Goal: Information Seeking & Learning: Learn about a topic

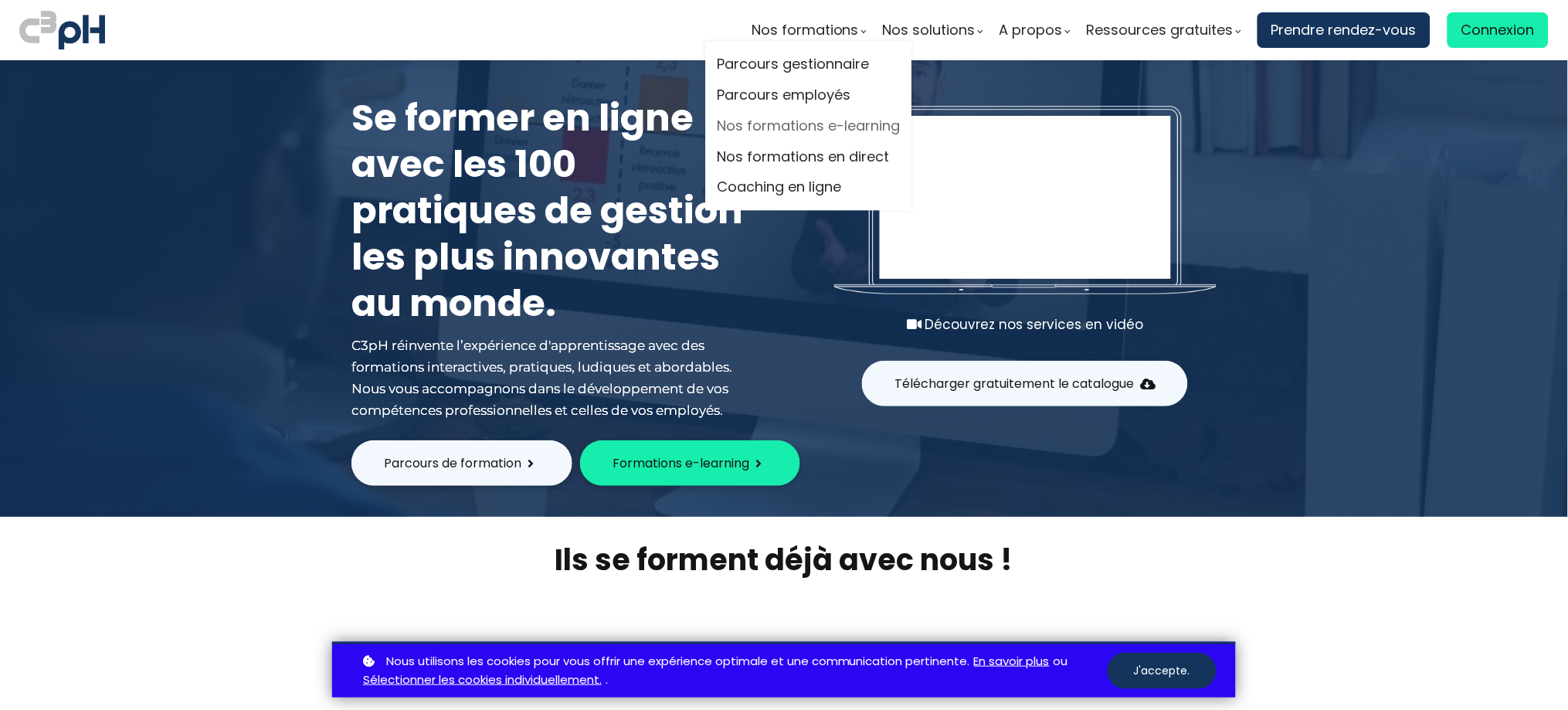
click at [838, 128] on link "Nos formations e-learning" at bounding box center [809, 126] width 183 height 23
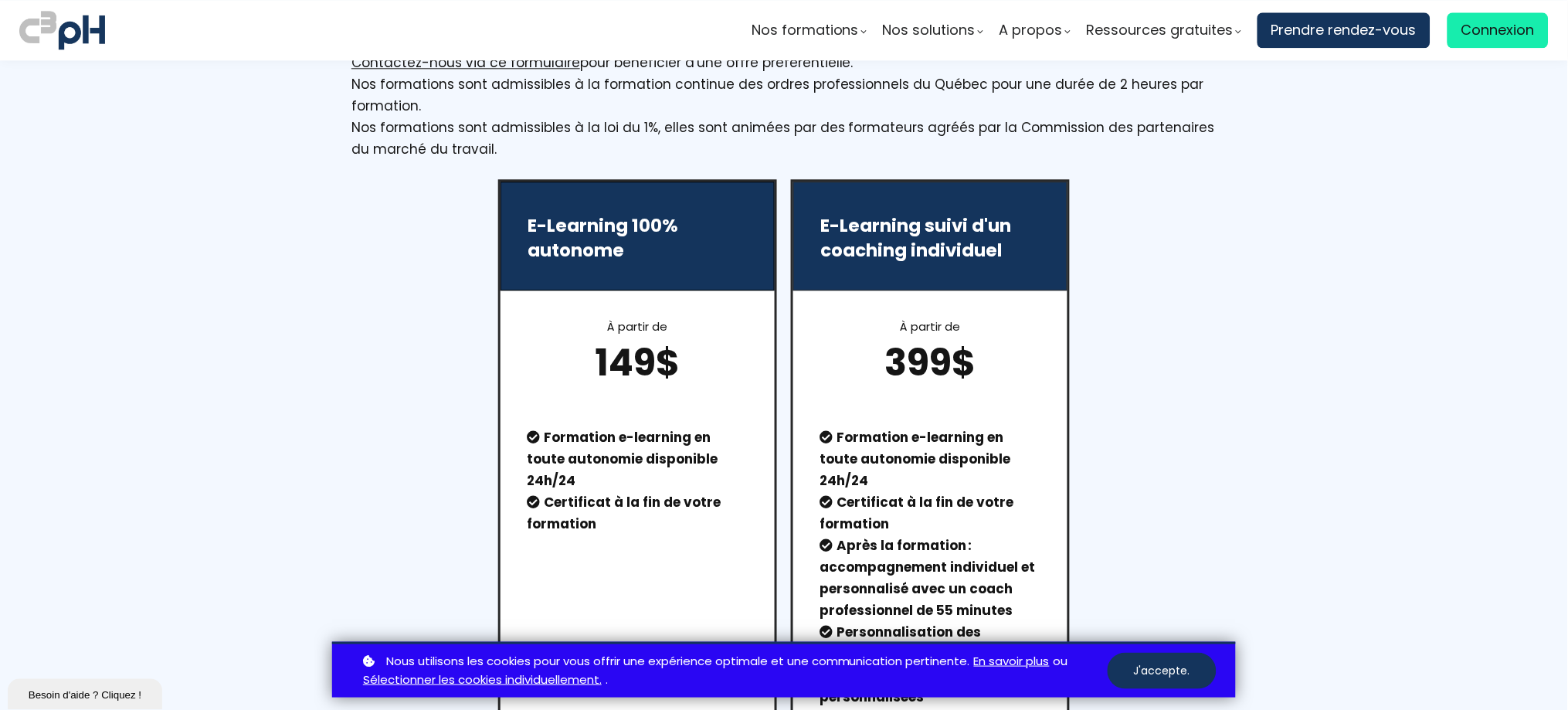
scroll to position [847, 0]
